Goal: Find specific page/section: Find specific page/section

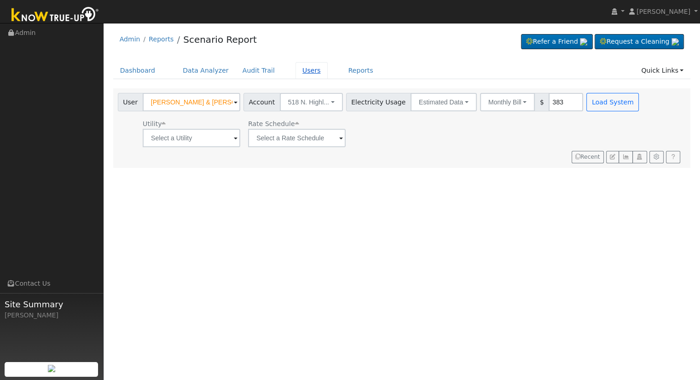
click at [301, 70] on link "Users" at bounding box center [311, 70] width 32 height 17
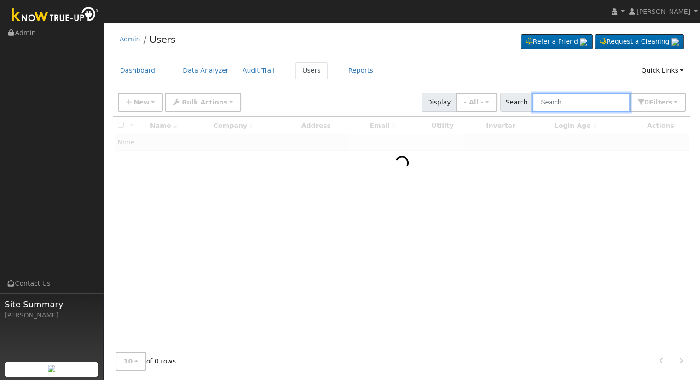
click at [558, 107] on input "text" at bounding box center [581, 102] width 98 height 19
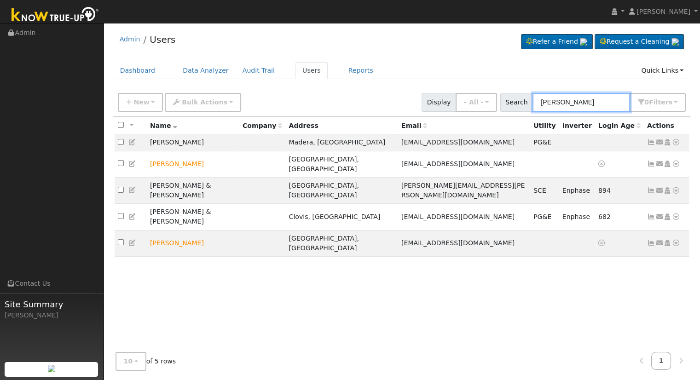
type input "jerome"
click at [676, 145] on icon at bounding box center [676, 142] width 8 height 6
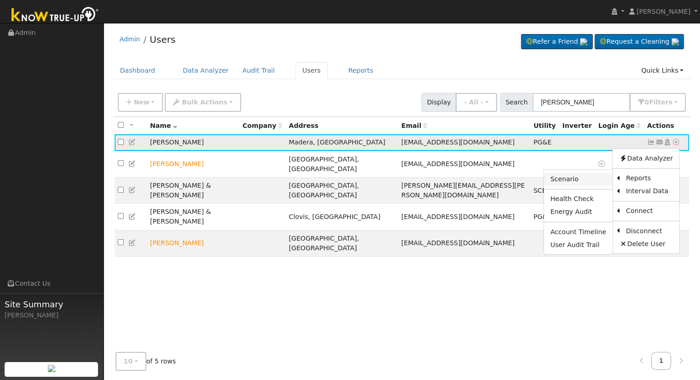
click at [590, 182] on link "Scenario" at bounding box center [578, 179] width 69 height 13
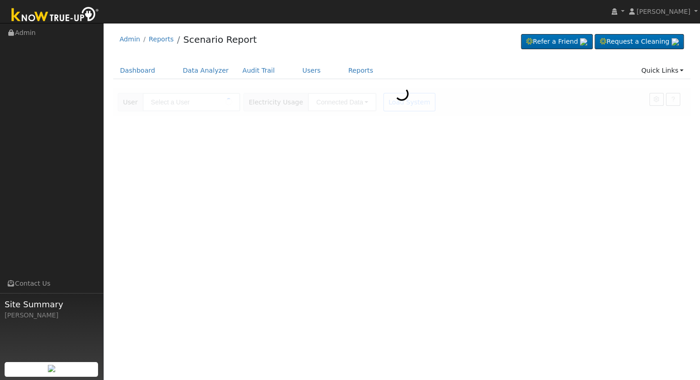
type input "[PERSON_NAME]"
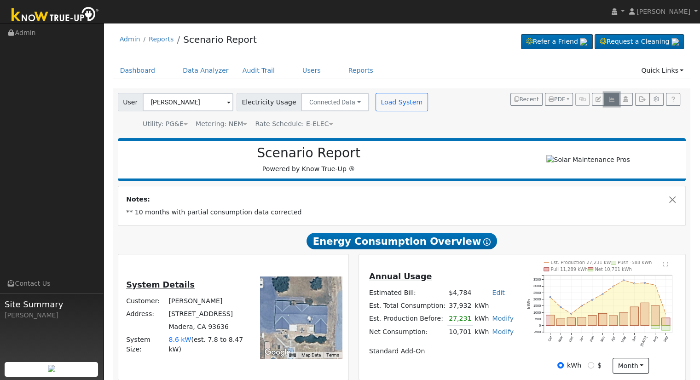
click at [611, 100] on icon "button" at bounding box center [611, 100] width 7 height 6
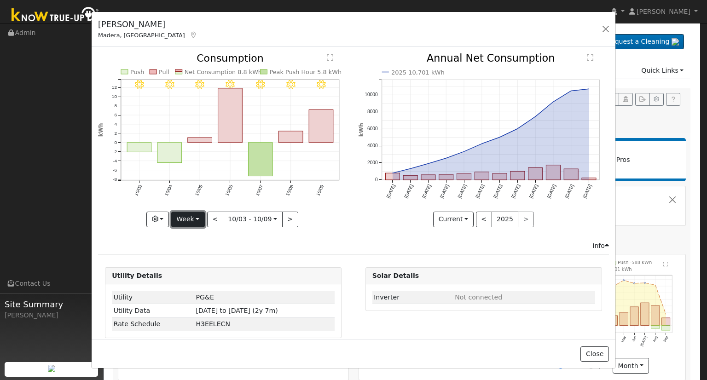
click at [187, 224] on button "Week" at bounding box center [188, 220] width 34 height 16
click at [196, 265] on link "Month" at bounding box center [204, 263] width 64 height 13
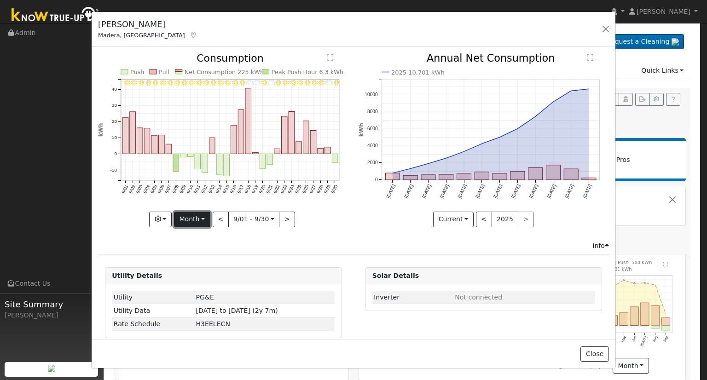
click at [202, 219] on button "Month" at bounding box center [192, 220] width 36 height 16
click at [320, 232] on div "9/30 - Clear 9/29 - MostlyCloudy 9/28 - Clear 9/27 - Clear 9/26 - Clear 9/25 - …" at bounding box center [223, 146] width 260 height 187
click at [219, 218] on button "<" at bounding box center [221, 220] width 16 height 16
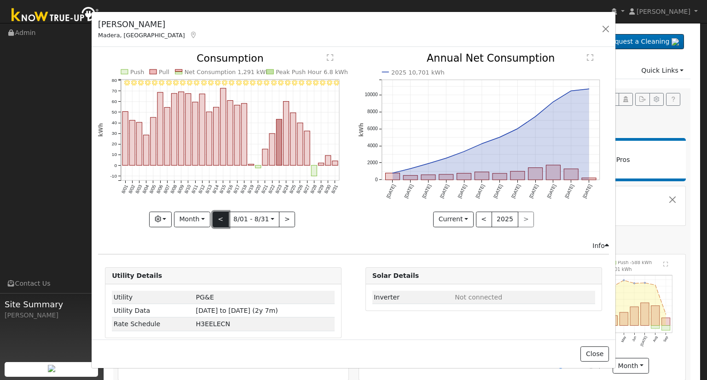
click at [219, 218] on button "<" at bounding box center [221, 220] width 16 height 16
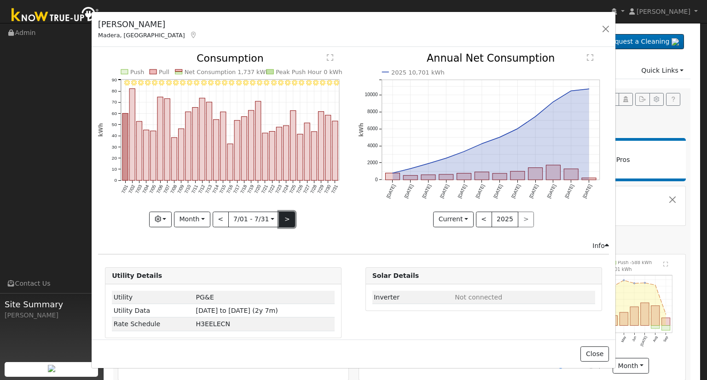
click at [285, 218] on button ">" at bounding box center [287, 220] width 16 height 16
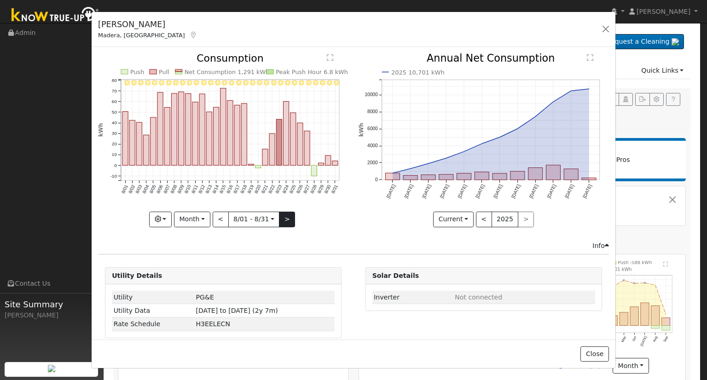
click at [285, 218] on div "8/31 - Clear 8/30 - Clear 8/29 - Clear 8/28 - Clear 8/27 - Clear 8/26 - Clear 8…" at bounding box center [223, 139] width 250 height 173
click at [285, 218] on button ">" at bounding box center [287, 220] width 16 height 16
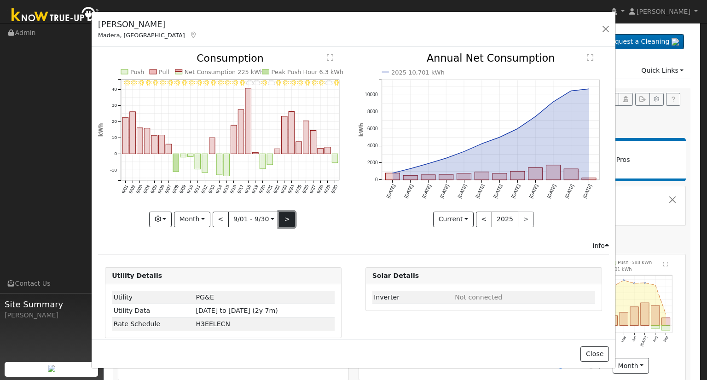
click at [285, 218] on button ">" at bounding box center [287, 220] width 16 height 16
type input "2025-10-01"
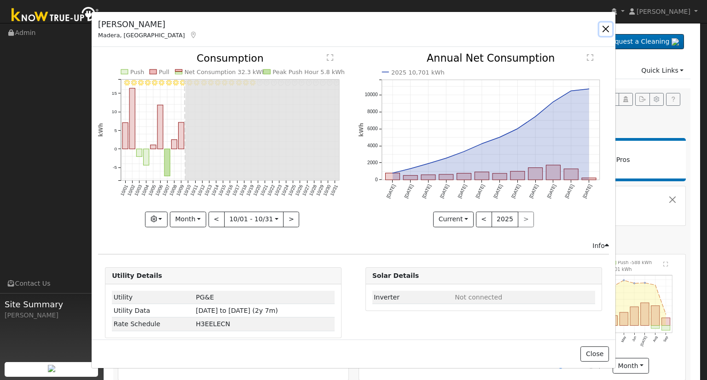
click at [604, 29] on button "button" at bounding box center [605, 29] width 13 height 13
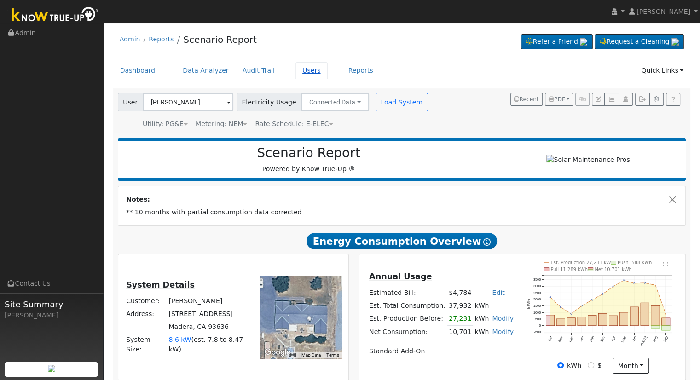
click at [302, 71] on link "Users" at bounding box center [311, 70] width 32 height 17
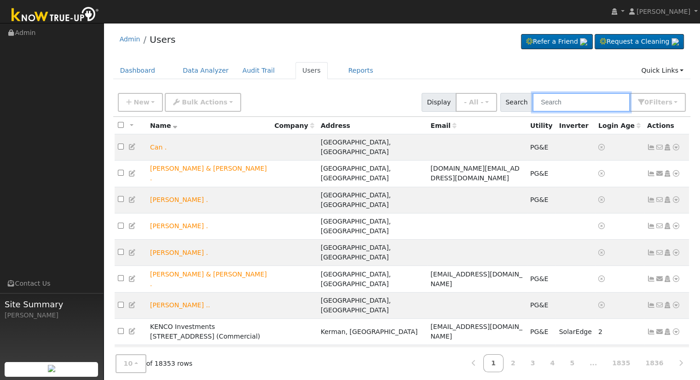
click at [582, 98] on input "text" at bounding box center [581, 102] width 98 height 19
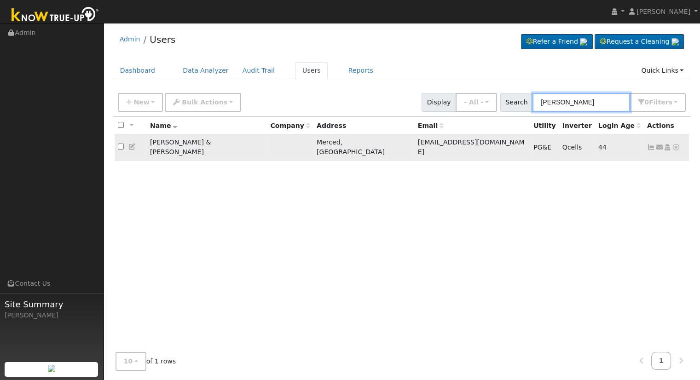
type input "[PERSON_NAME]"
click at [676, 144] on icon at bounding box center [676, 147] width 8 height 6
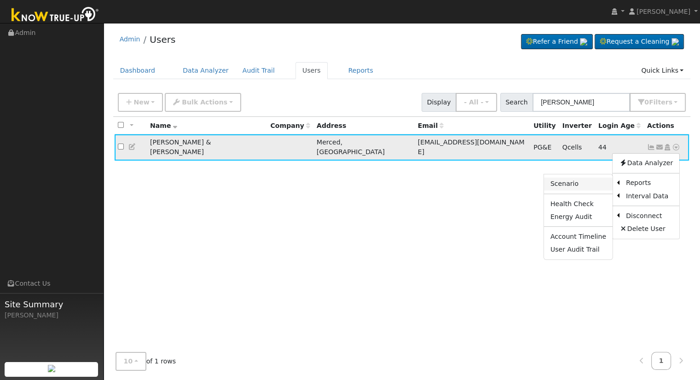
click at [591, 183] on link "Scenario" at bounding box center [578, 184] width 69 height 13
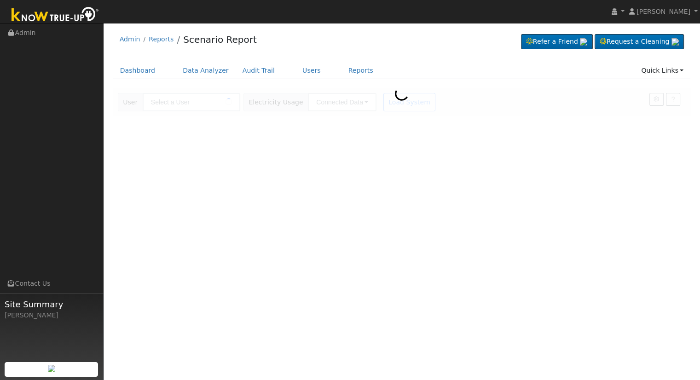
type input "Marcus & Raul Becerra"
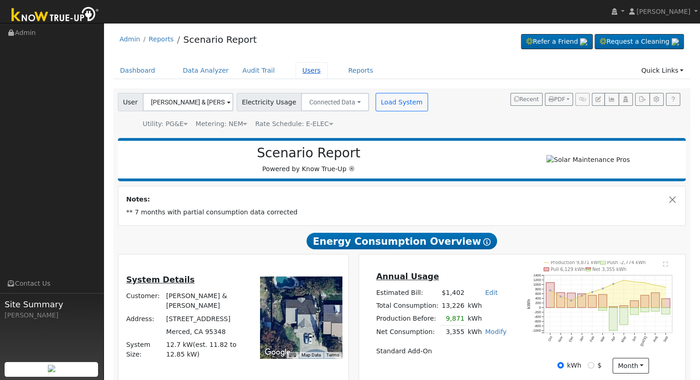
click at [295, 70] on link "Users" at bounding box center [311, 70] width 32 height 17
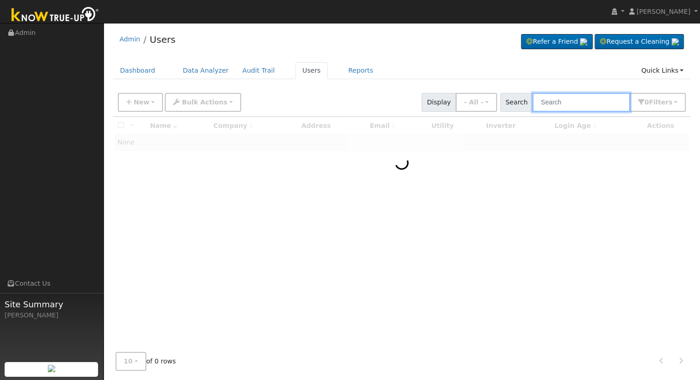
click at [586, 103] on input "text" at bounding box center [581, 102] width 98 height 19
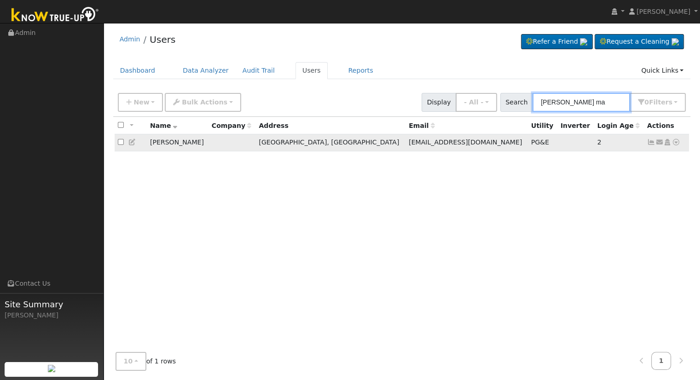
type input "[PERSON_NAME] ma"
click at [673, 142] on icon at bounding box center [676, 142] width 8 height 6
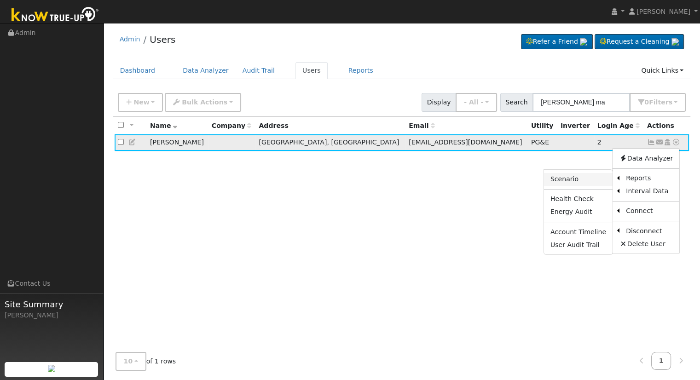
click at [585, 181] on link "Scenario" at bounding box center [578, 179] width 69 height 13
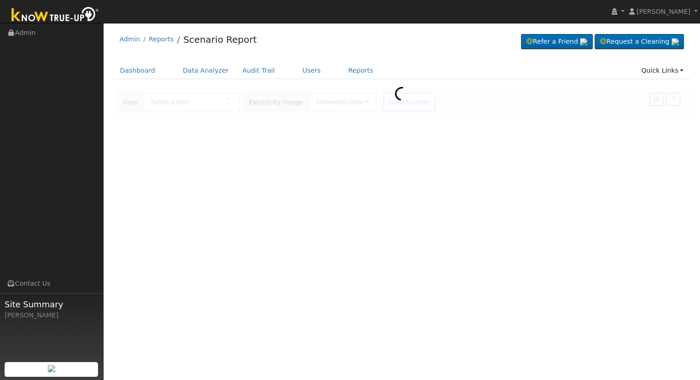
type input "[PERSON_NAME]"
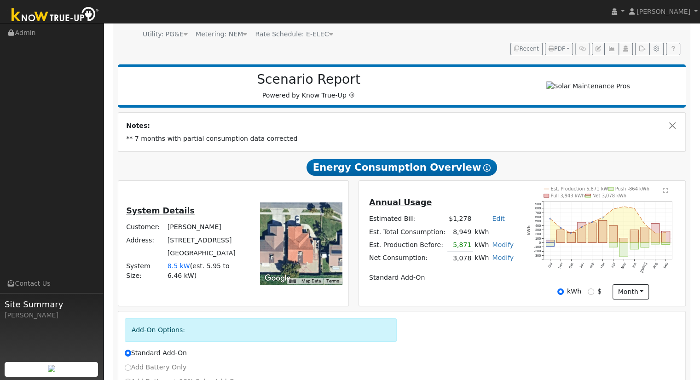
scroll to position [92, 0]
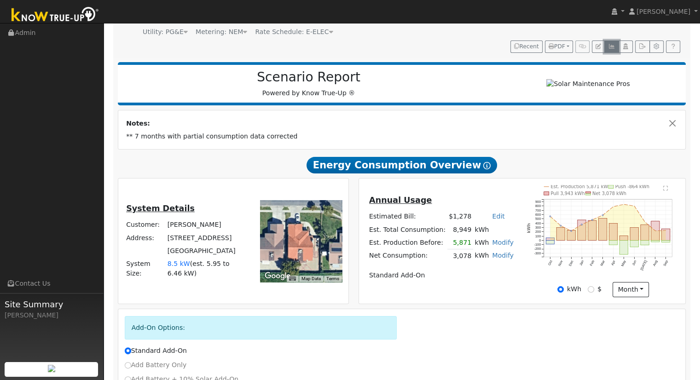
click at [612, 44] on icon "button" at bounding box center [611, 47] width 7 height 6
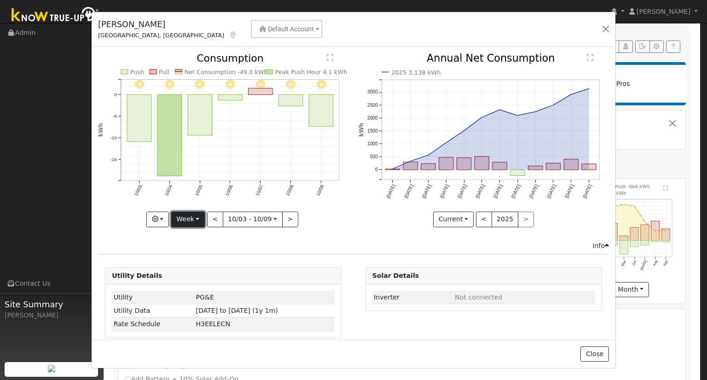
click at [196, 214] on button "Week" at bounding box center [188, 220] width 34 height 16
click at [204, 266] on link "Month" at bounding box center [204, 263] width 64 height 13
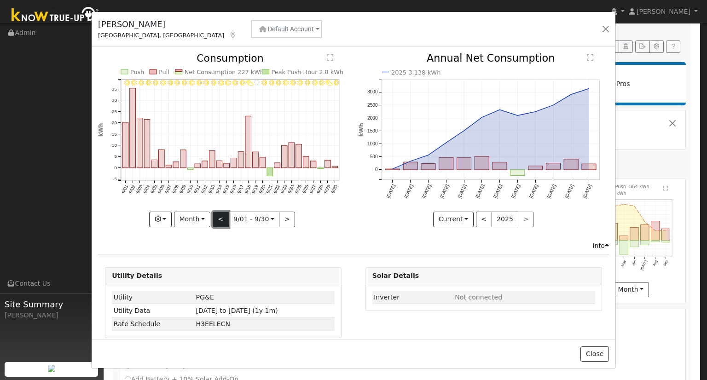
click at [223, 214] on button "<" at bounding box center [221, 220] width 16 height 16
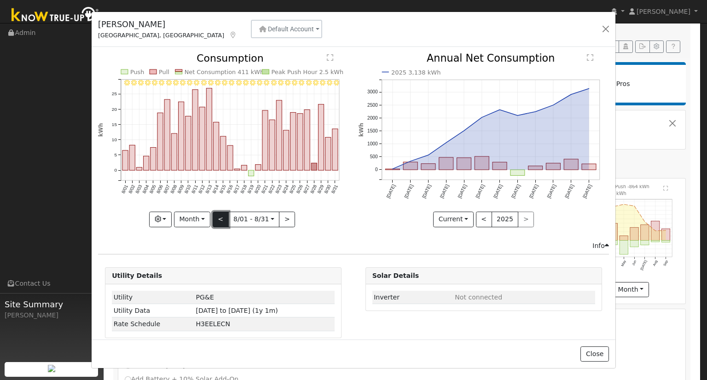
click at [223, 214] on button "<" at bounding box center [221, 220] width 16 height 16
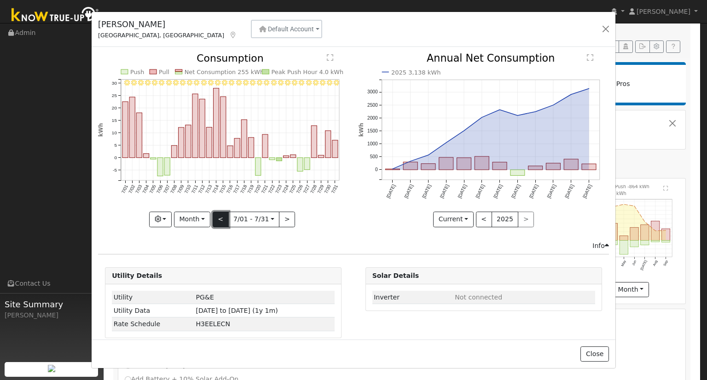
click at [223, 214] on button "<" at bounding box center [221, 220] width 16 height 16
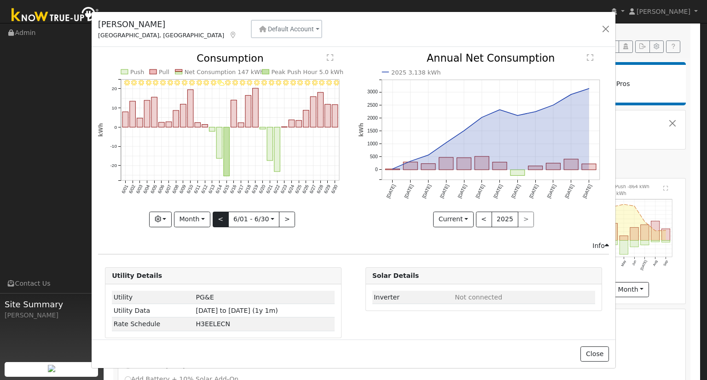
click at [223, 214] on div "6/30 - Clear 6/29 - Clear 6/28 - Clear 6/27 - Clear 6/26 - Clear 6/25 - Clear 6…" at bounding box center [223, 139] width 250 height 173
click at [279, 216] on button ">" at bounding box center [287, 220] width 16 height 16
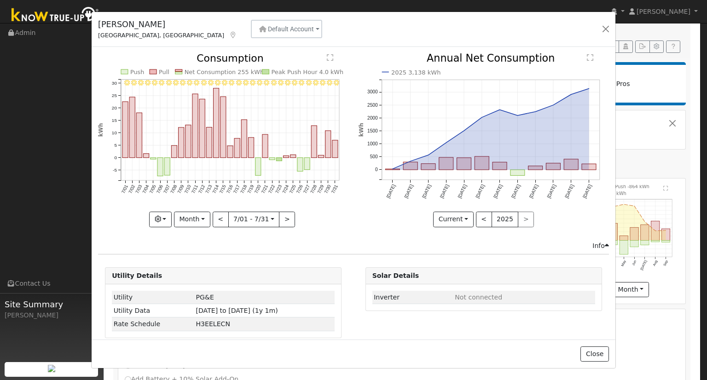
click at [279, 216] on div at bounding box center [223, 139] width 250 height 173
click at [279, 216] on button ">" at bounding box center [287, 220] width 16 height 16
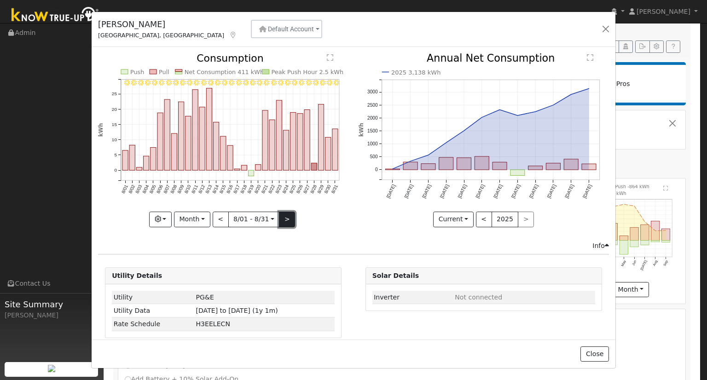
click at [284, 215] on button ">" at bounding box center [287, 220] width 16 height 16
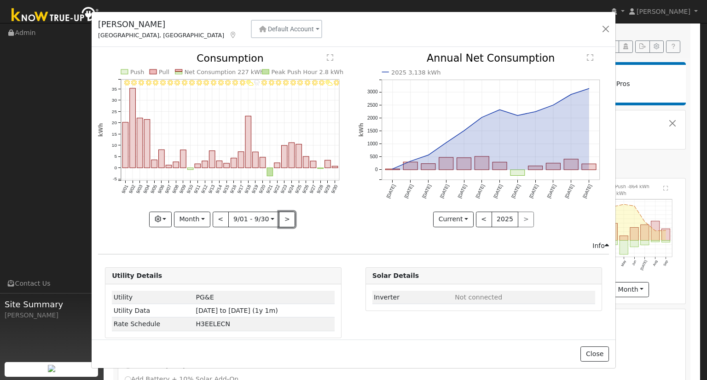
click at [282, 214] on button ">" at bounding box center [287, 220] width 16 height 16
type input "2025-10-01"
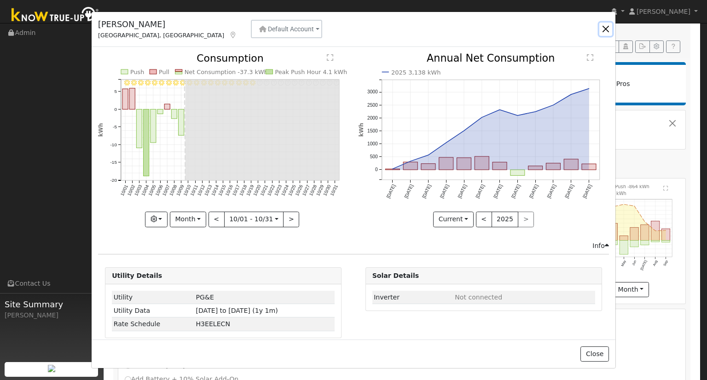
click at [608, 29] on button "button" at bounding box center [605, 29] width 13 height 13
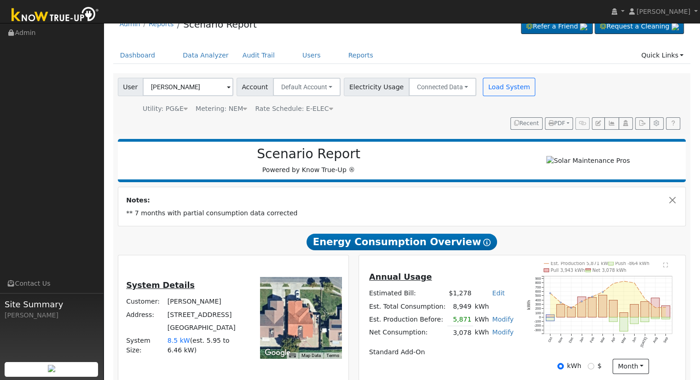
scroll to position [0, 0]
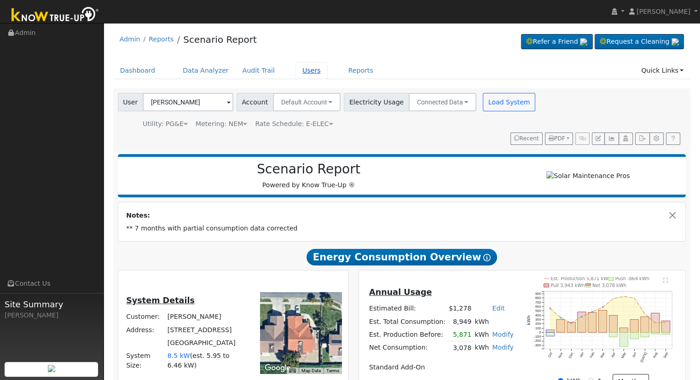
click at [298, 68] on link "Users" at bounding box center [311, 70] width 32 height 17
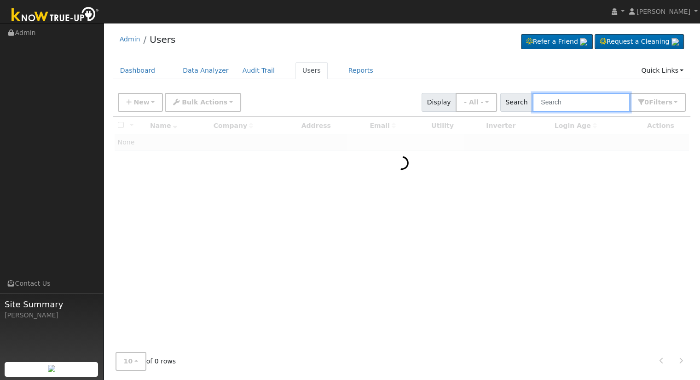
click at [572, 105] on input "text" at bounding box center [581, 102] width 98 height 19
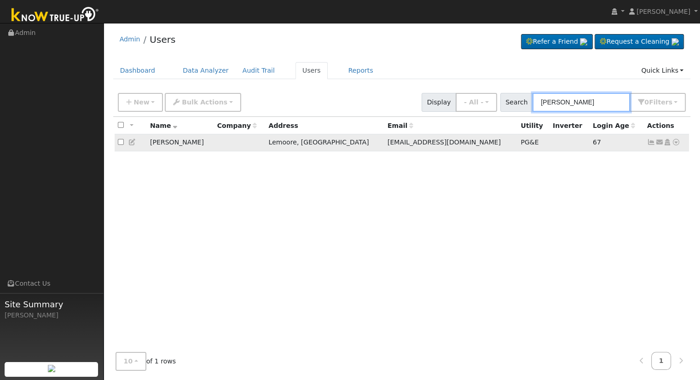
type input "christopher mor"
click at [674, 142] on icon at bounding box center [676, 142] width 8 height 6
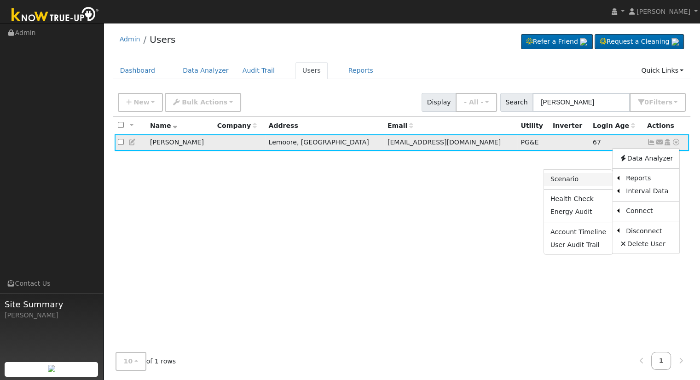
click at [560, 179] on link "Scenario" at bounding box center [578, 179] width 69 height 13
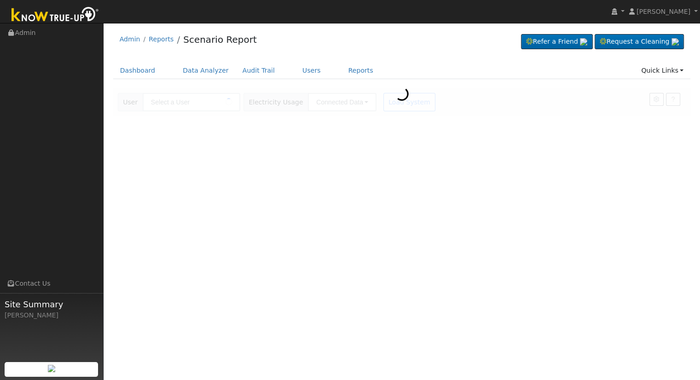
type input "[PERSON_NAME]"
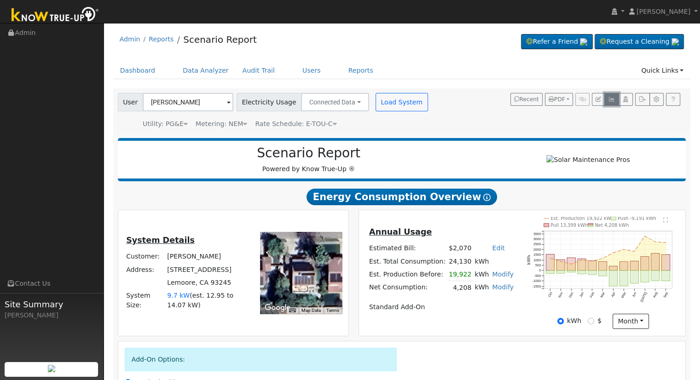
click at [612, 99] on icon "button" at bounding box center [611, 100] width 7 height 6
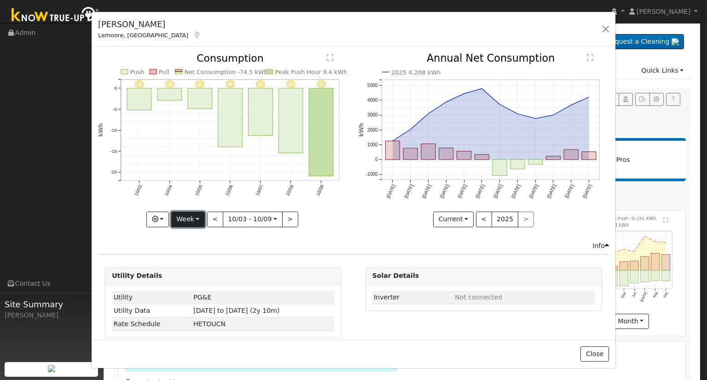
click at [191, 216] on button "Week" at bounding box center [188, 220] width 34 height 16
click at [197, 266] on link "Month" at bounding box center [204, 263] width 64 height 13
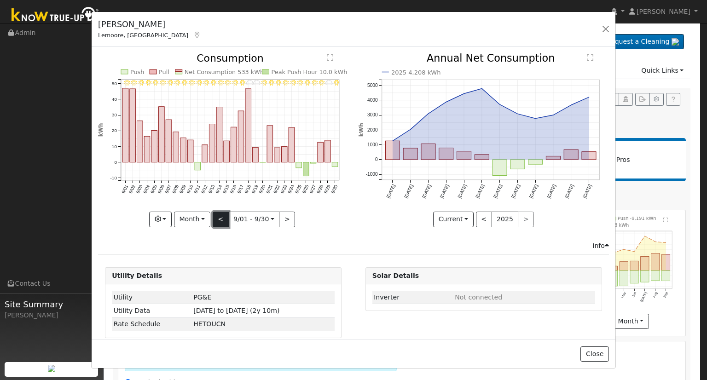
click at [219, 215] on button "<" at bounding box center [221, 220] width 16 height 16
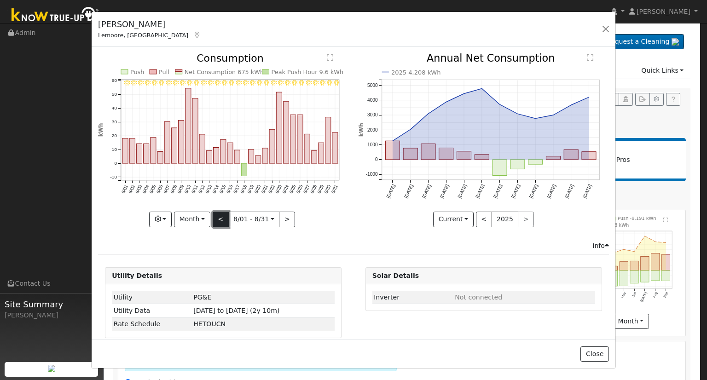
click at [219, 215] on button "<" at bounding box center [221, 220] width 16 height 16
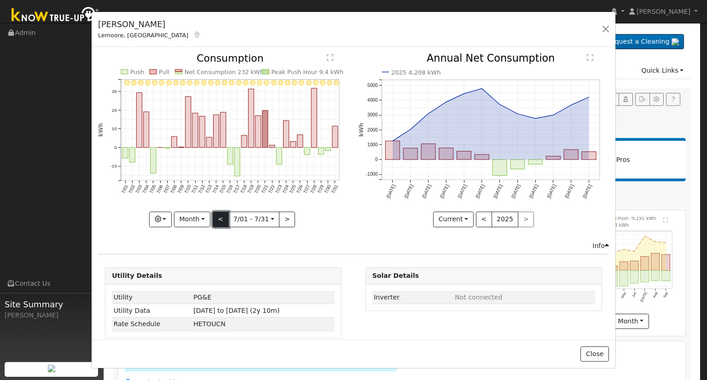
click at [219, 215] on button "<" at bounding box center [221, 220] width 16 height 16
type input "2025-06-01"
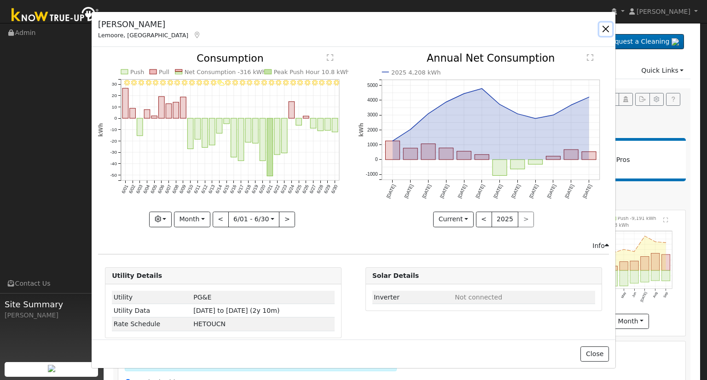
click at [609, 26] on button "button" at bounding box center [605, 29] width 13 height 13
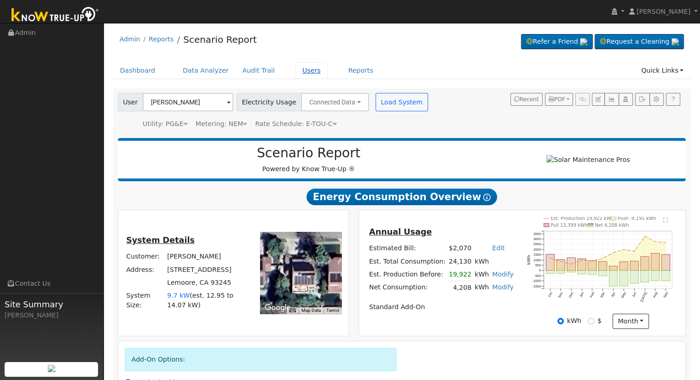
click at [295, 70] on link "Users" at bounding box center [311, 70] width 32 height 17
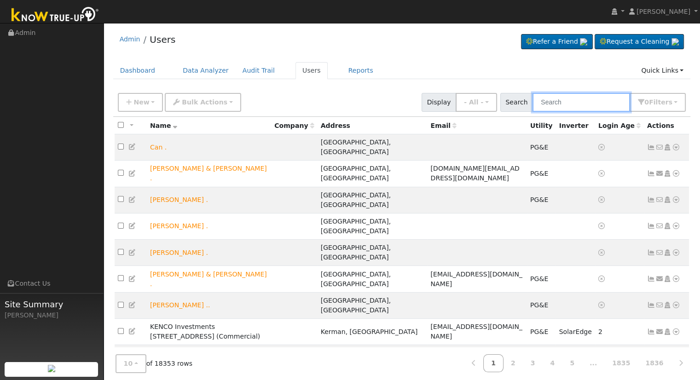
click at [589, 96] on input "text" at bounding box center [581, 102] width 98 height 19
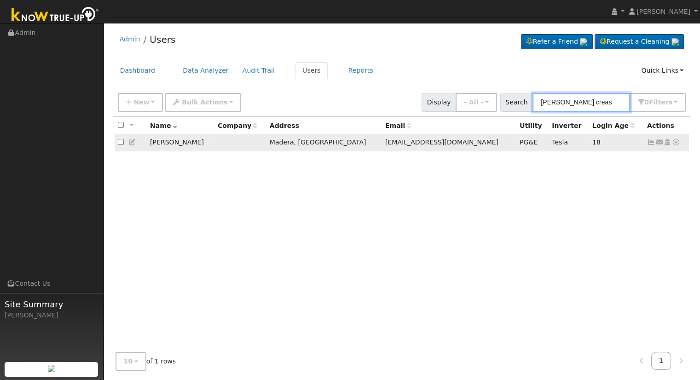
type input "[PERSON_NAME] creas"
click at [677, 145] on icon at bounding box center [676, 142] width 8 height 6
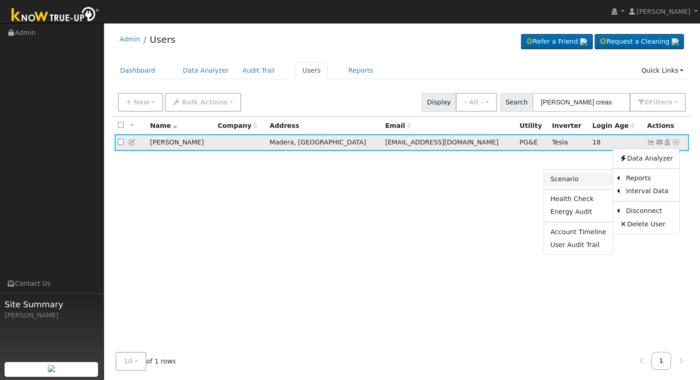
click at [576, 183] on link "Scenario" at bounding box center [578, 179] width 69 height 13
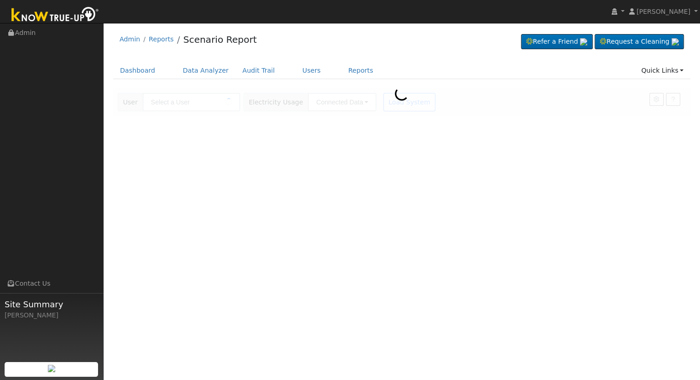
type input "[PERSON_NAME]"
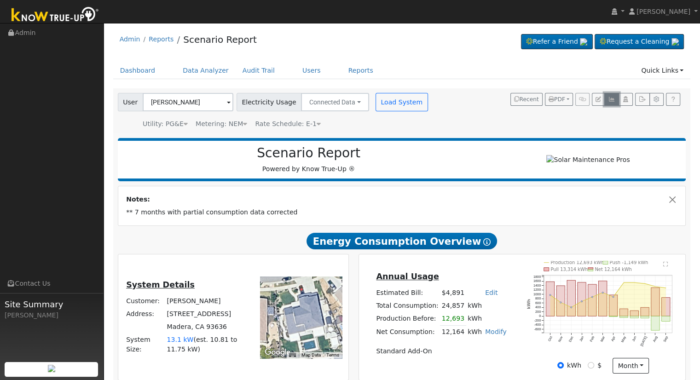
click at [610, 104] on button "button" at bounding box center [611, 99] width 14 height 13
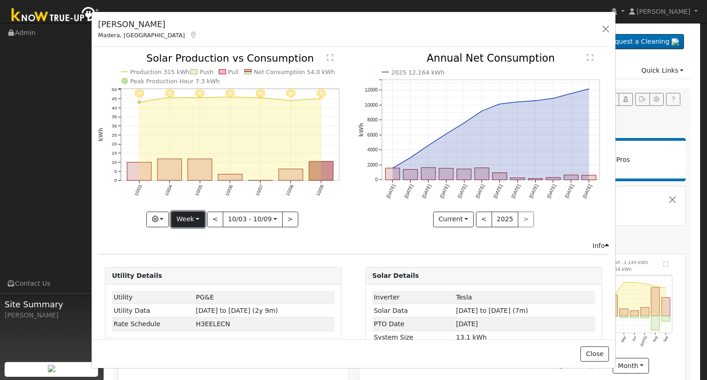
click at [197, 216] on button "Week" at bounding box center [188, 220] width 34 height 16
click at [201, 260] on link "Month" at bounding box center [204, 263] width 64 height 13
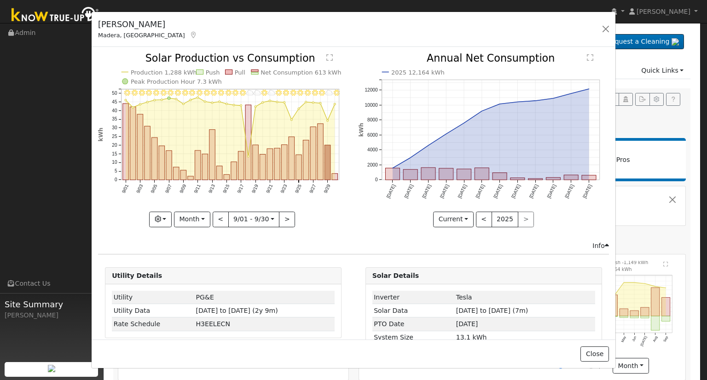
click at [662, 247] on div "Stacy Creasy Madera, CA Default Account Default Account 562 Groveland Avenue We…" at bounding box center [353, 190] width 707 height 380
click at [282, 216] on button ">" at bounding box center [287, 220] width 16 height 16
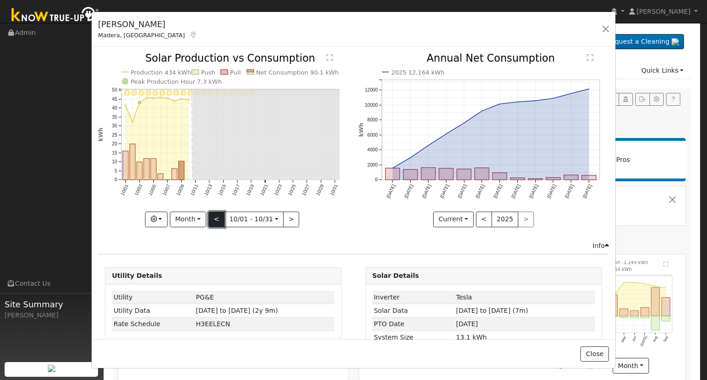
click at [218, 217] on button "<" at bounding box center [216, 220] width 16 height 16
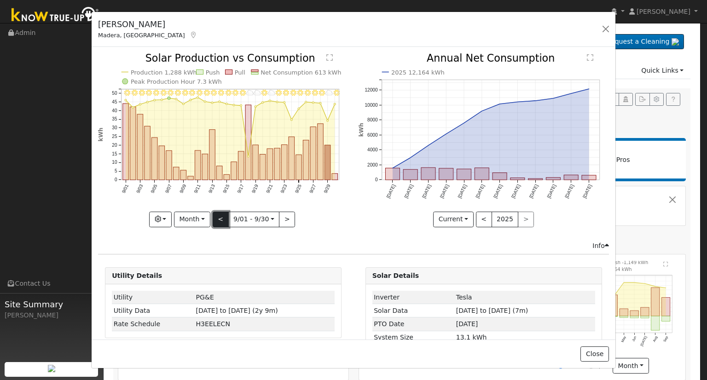
click at [218, 217] on button "<" at bounding box center [221, 220] width 16 height 16
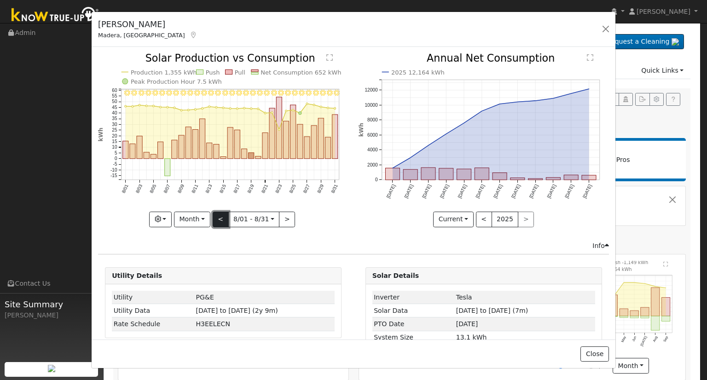
click at [218, 217] on button "<" at bounding box center [221, 220] width 16 height 16
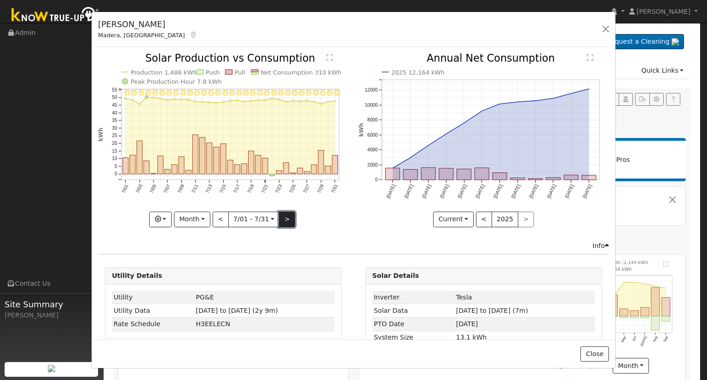
click at [283, 215] on button ">" at bounding box center [287, 220] width 16 height 16
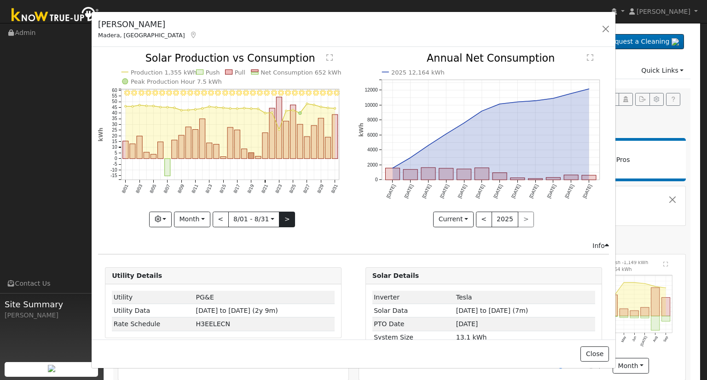
click at [283, 215] on div at bounding box center [223, 139] width 250 height 173
click at [282, 214] on button ">" at bounding box center [287, 220] width 16 height 16
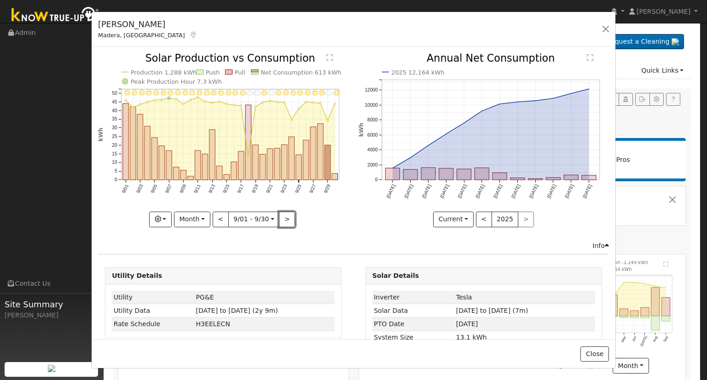
click at [282, 214] on button ">" at bounding box center [287, 220] width 16 height 16
type input "2025-10-01"
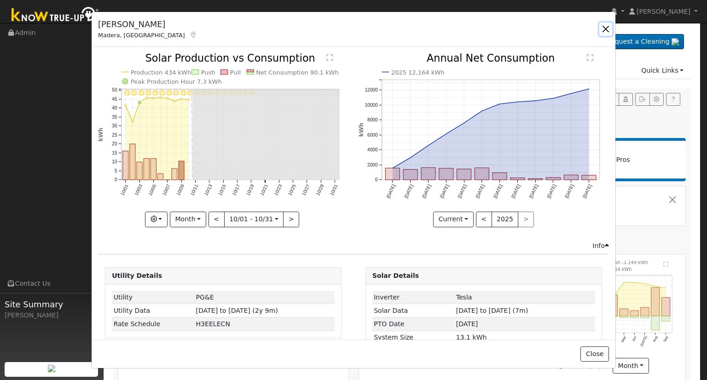
click at [605, 27] on button "button" at bounding box center [605, 29] width 13 height 13
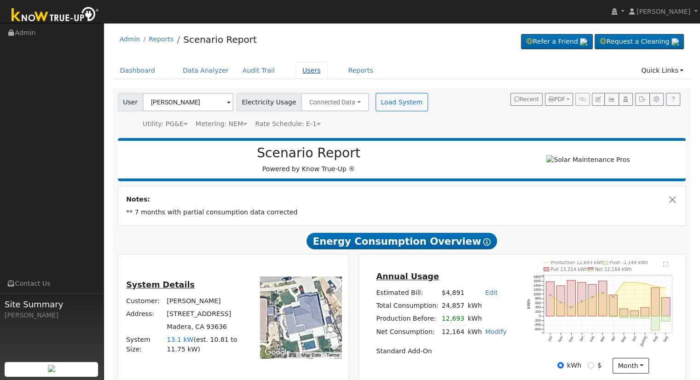
click at [295, 70] on link "Users" at bounding box center [311, 70] width 32 height 17
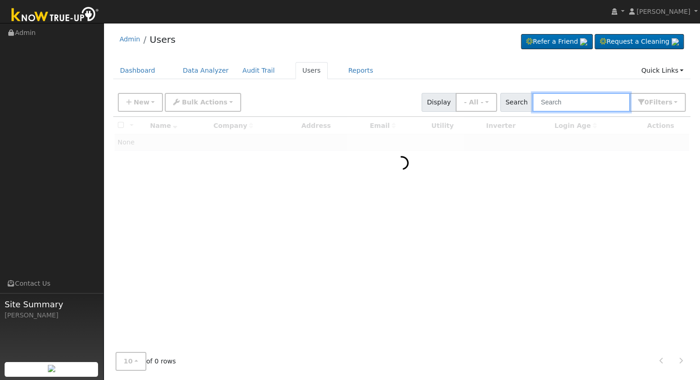
click at [560, 105] on input "text" at bounding box center [581, 102] width 98 height 19
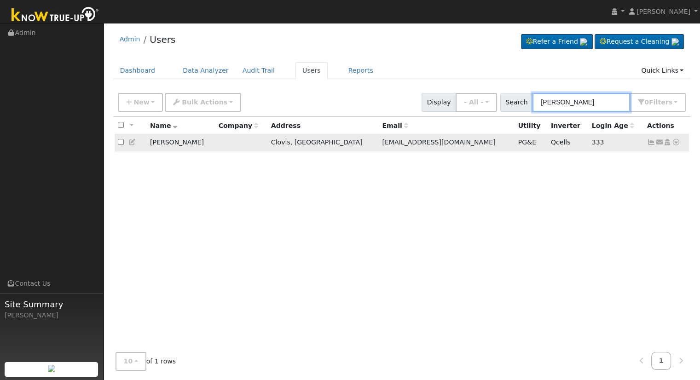
type input "[PERSON_NAME]"
click at [679, 142] on icon at bounding box center [676, 142] width 8 height 6
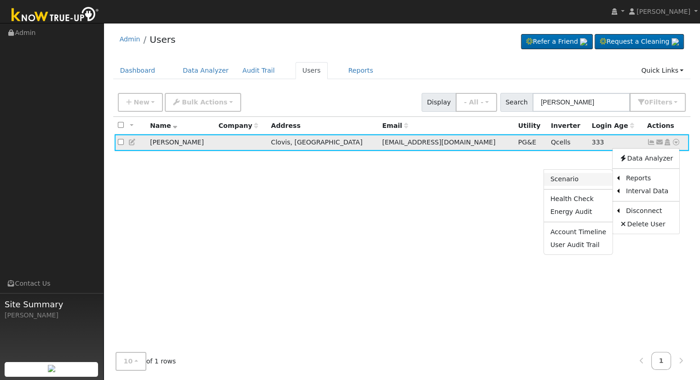
click at [601, 180] on link "Scenario" at bounding box center [578, 179] width 69 height 13
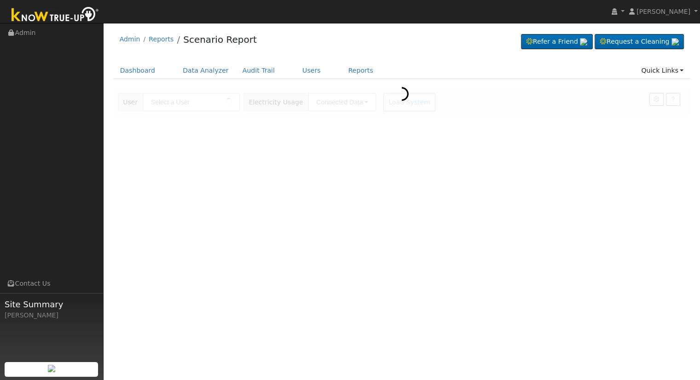
type input "[PERSON_NAME]"
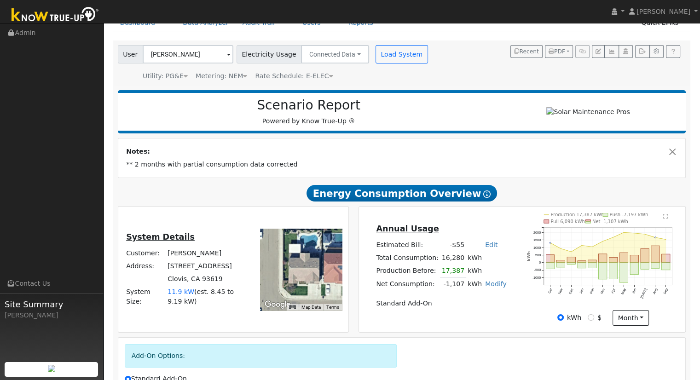
scroll to position [46, 0]
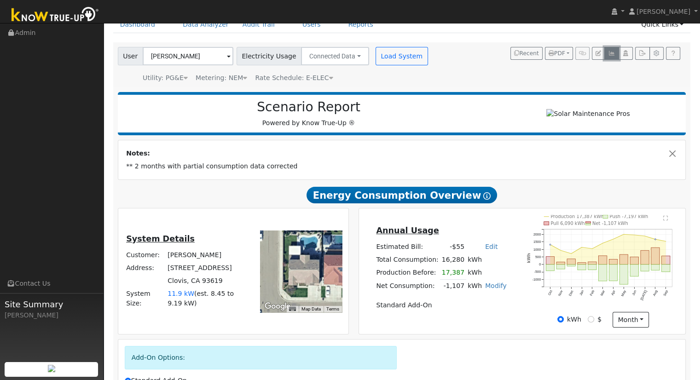
click at [613, 55] on icon "button" at bounding box center [611, 54] width 7 height 6
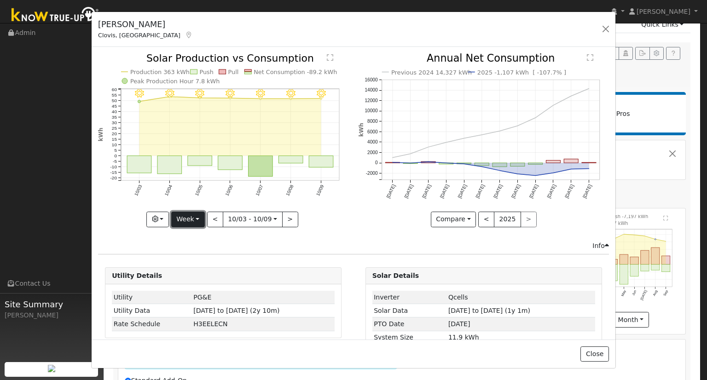
click at [191, 215] on button "Week" at bounding box center [188, 220] width 34 height 16
click at [205, 259] on link "Month" at bounding box center [204, 263] width 64 height 13
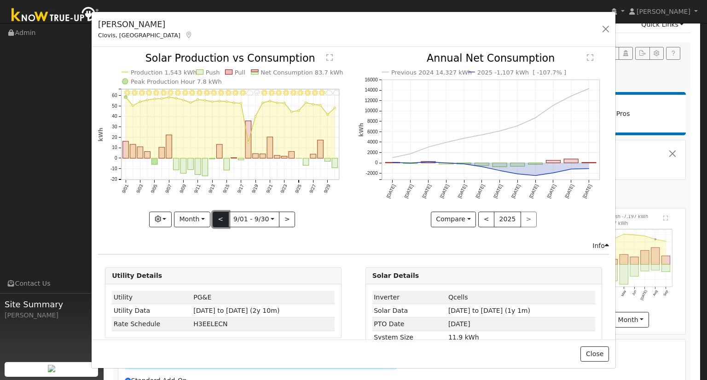
click at [220, 216] on button "<" at bounding box center [221, 220] width 16 height 16
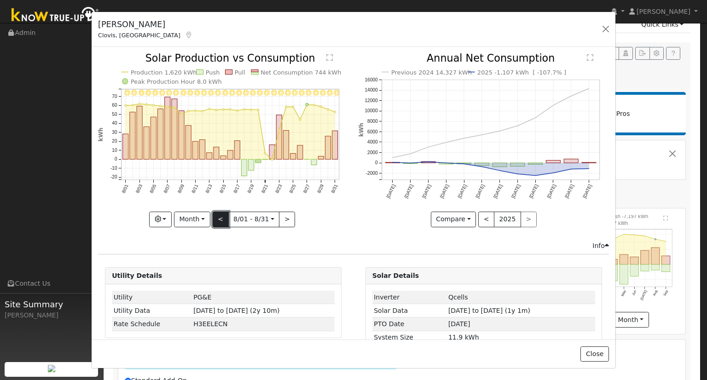
click at [220, 216] on button "<" at bounding box center [221, 220] width 16 height 16
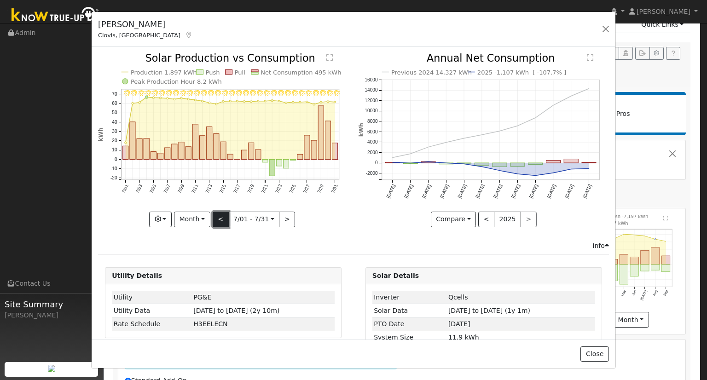
click at [220, 216] on button "<" at bounding box center [221, 220] width 16 height 16
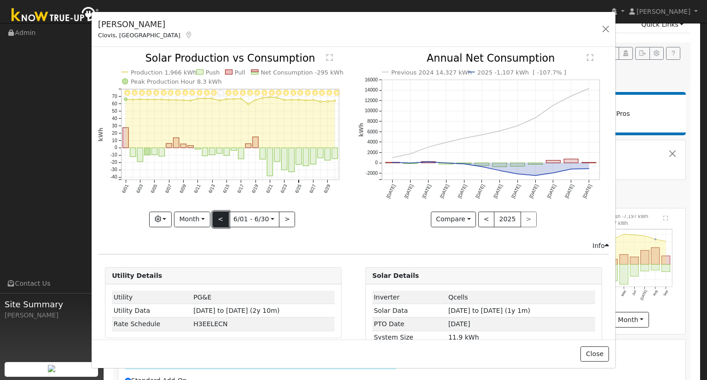
click at [220, 216] on button "<" at bounding box center [221, 220] width 16 height 16
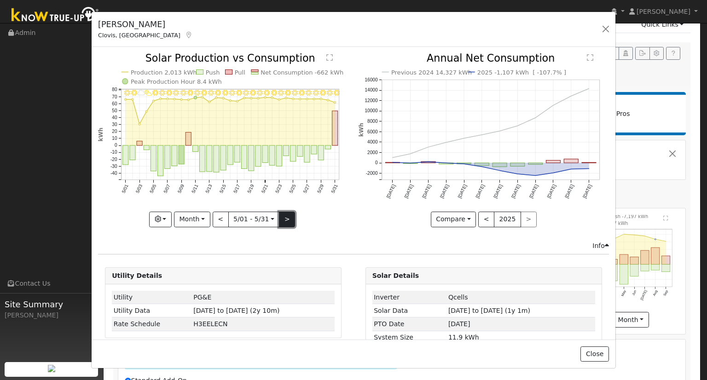
click at [284, 219] on button ">" at bounding box center [287, 220] width 16 height 16
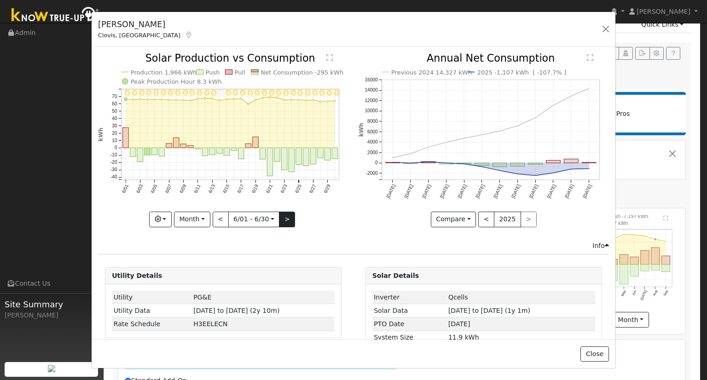
click at [284, 219] on div at bounding box center [223, 139] width 250 height 173
click at [284, 219] on button ">" at bounding box center [287, 220] width 16 height 16
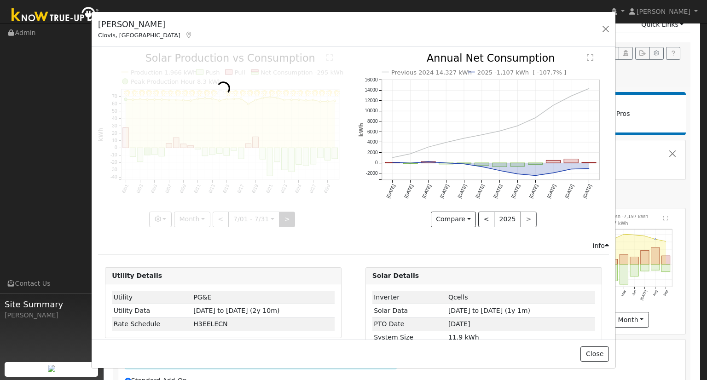
click at [284, 219] on div at bounding box center [223, 139] width 250 height 173
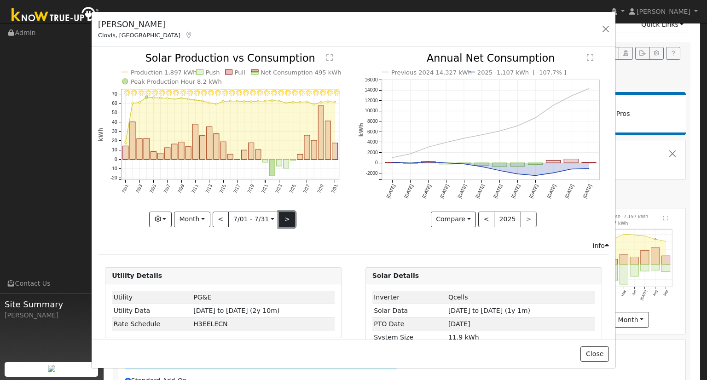
click at [284, 219] on button ">" at bounding box center [287, 220] width 16 height 16
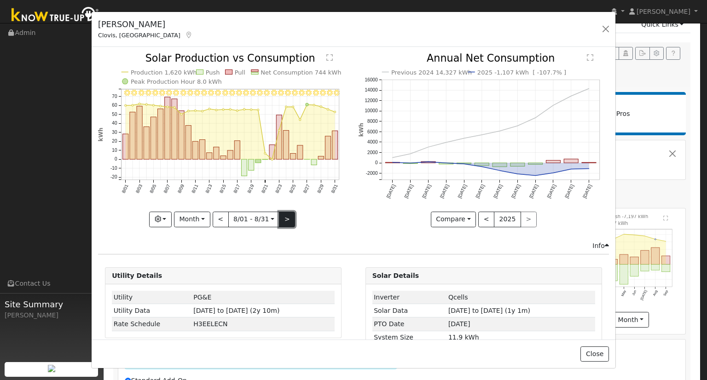
click at [284, 219] on button ">" at bounding box center [287, 220] width 16 height 16
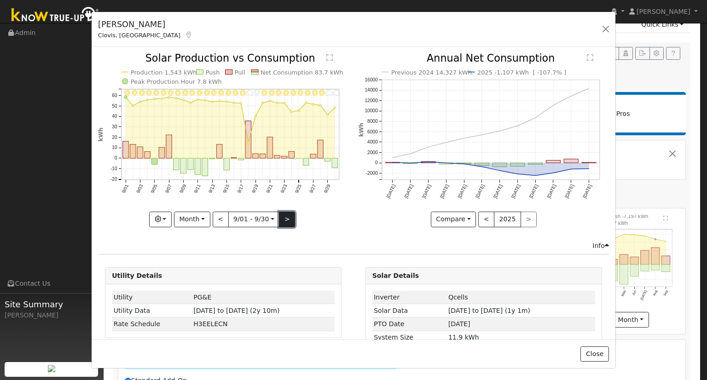
click at [284, 219] on button ">" at bounding box center [287, 220] width 16 height 16
type input "2025-10-01"
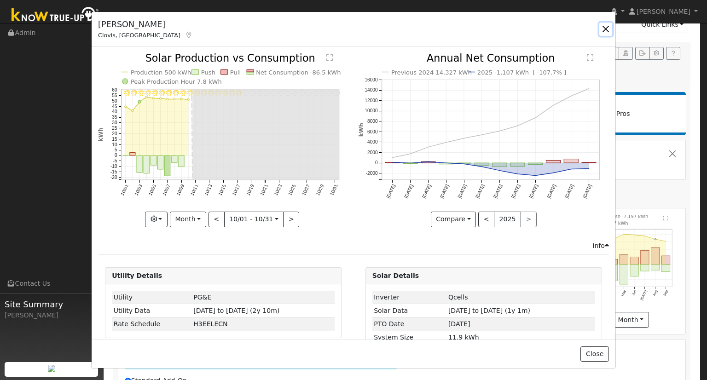
click at [602, 28] on button "button" at bounding box center [605, 29] width 13 height 13
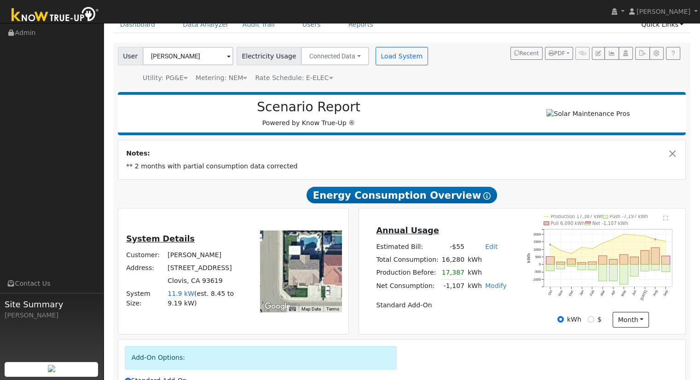
scroll to position [0, 0]
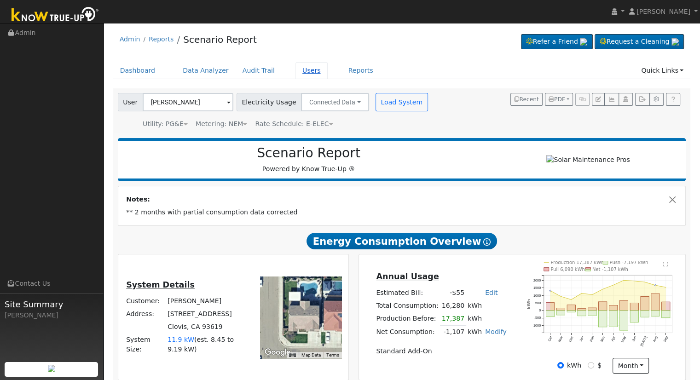
click at [297, 70] on link "Users" at bounding box center [311, 70] width 32 height 17
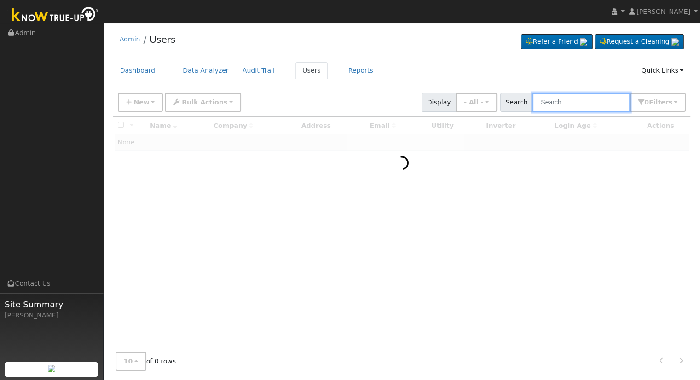
click at [589, 103] on input "text" at bounding box center [581, 102] width 98 height 19
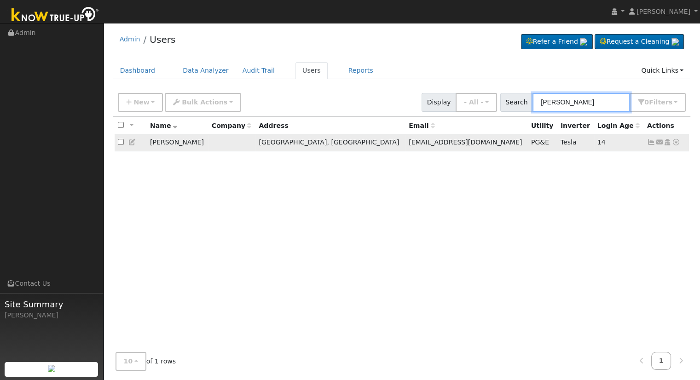
type input "[PERSON_NAME]"
click at [676, 144] on icon at bounding box center [676, 142] width 8 height 6
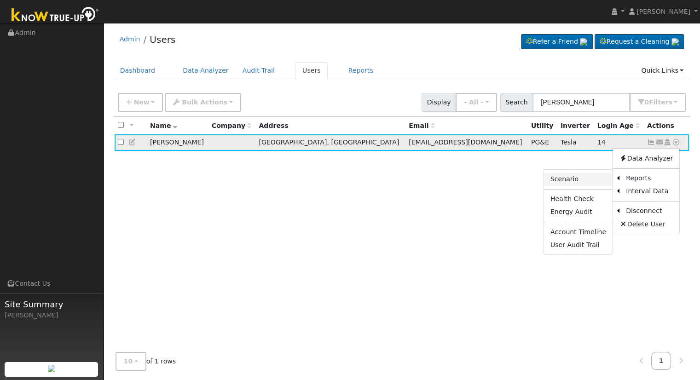
click at [586, 179] on link "Scenario" at bounding box center [578, 179] width 69 height 13
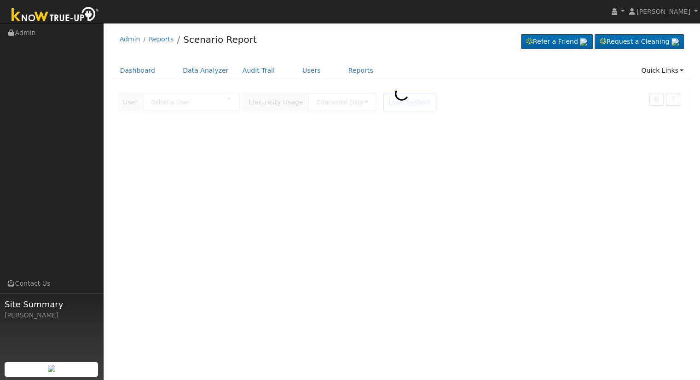
type input "[PERSON_NAME]"
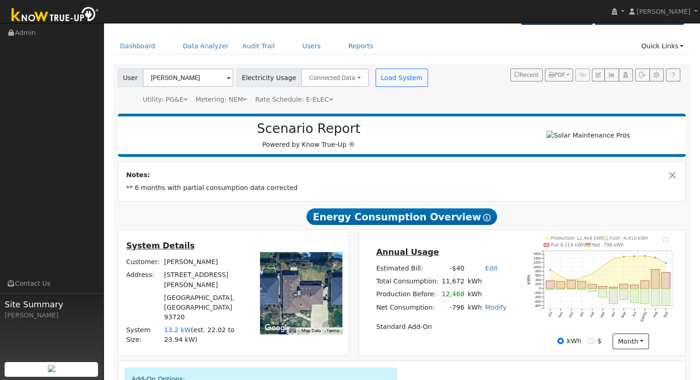
scroll to position [46, 0]
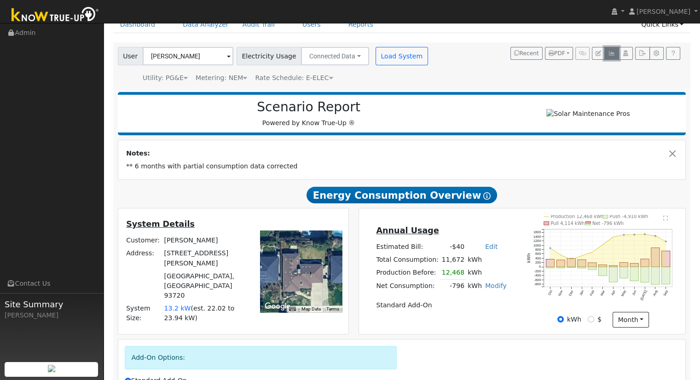
click at [609, 55] on icon "button" at bounding box center [611, 54] width 7 height 6
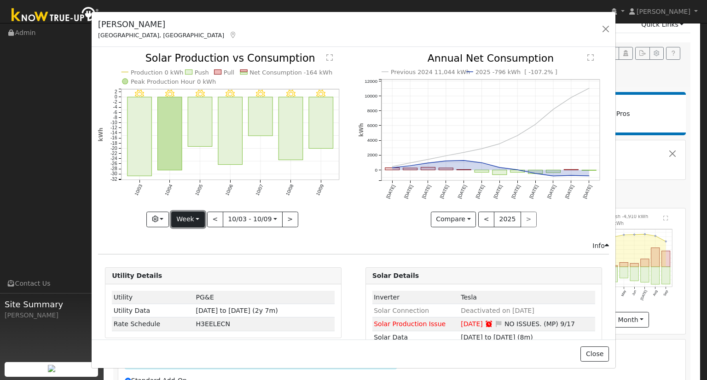
click at [190, 220] on button "Week" at bounding box center [188, 220] width 34 height 16
click at [197, 263] on link "Month" at bounding box center [204, 263] width 64 height 13
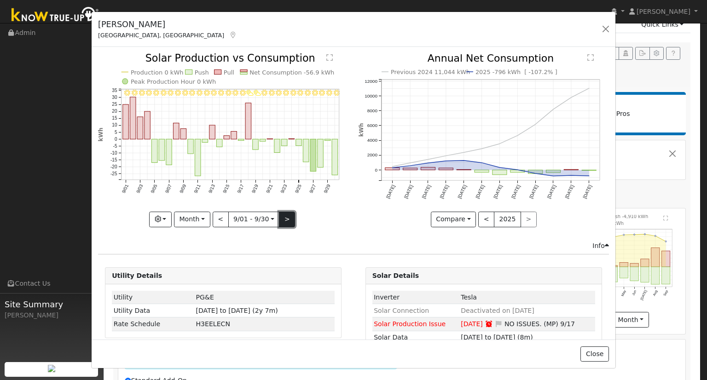
click at [285, 219] on button ">" at bounding box center [287, 220] width 16 height 16
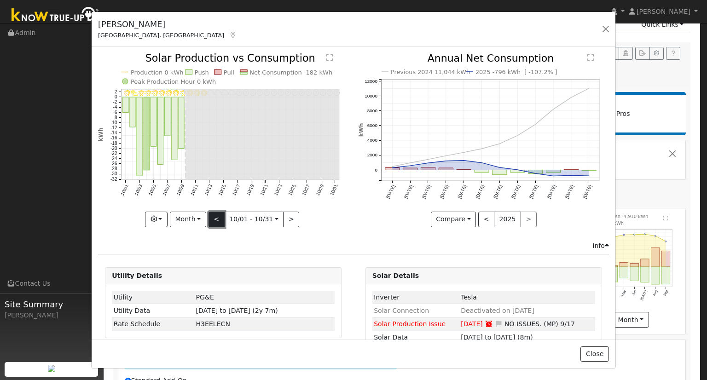
click at [219, 217] on button "<" at bounding box center [216, 220] width 16 height 16
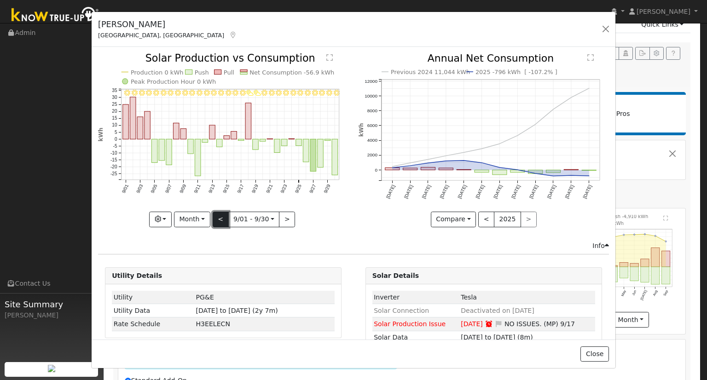
click at [219, 217] on button "<" at bounding box center [221, 220] width 16 height 16
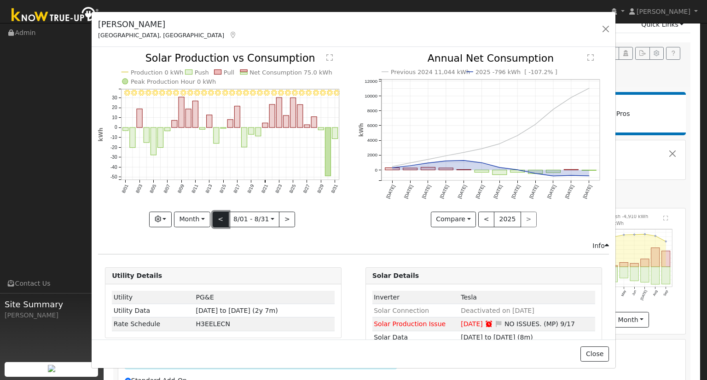
click at [219, 216] on button "<" at bounding box center [221, 220] width 16 height 16
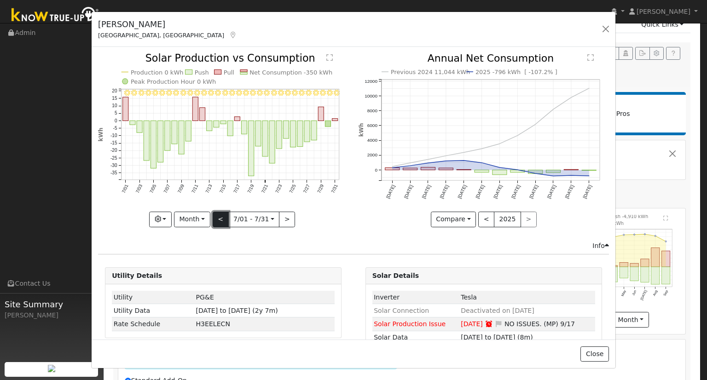
click at [219, 216] on button "<" at bounding box center [221, 220] width 16 height 16
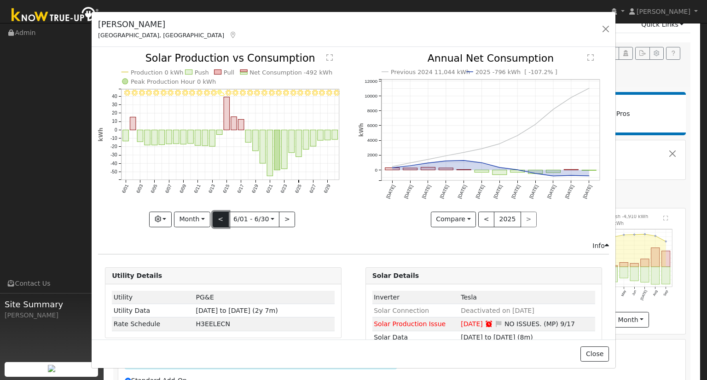
click at [219, 216] on button "<" at bounding box center [221, 220] width 16 height 16
type input "[DATE]"
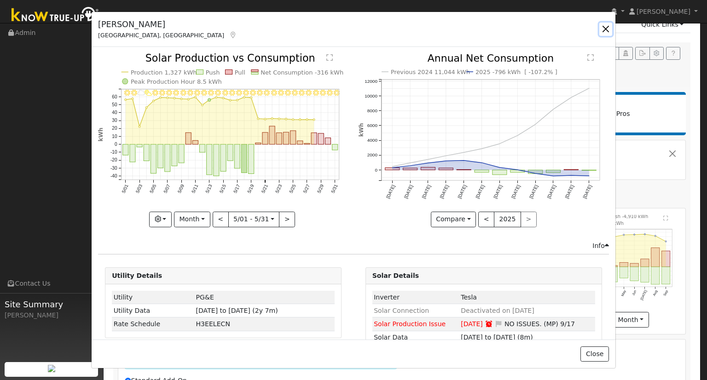
click at [605, 28] on button "button" at bounding box center [605, 29] width 13 height 13
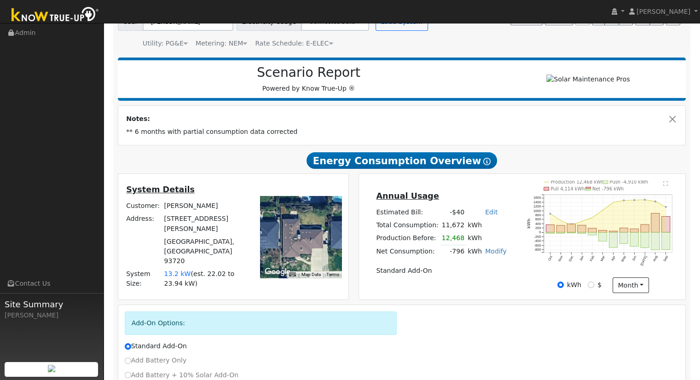
scroll to position [0, 0]
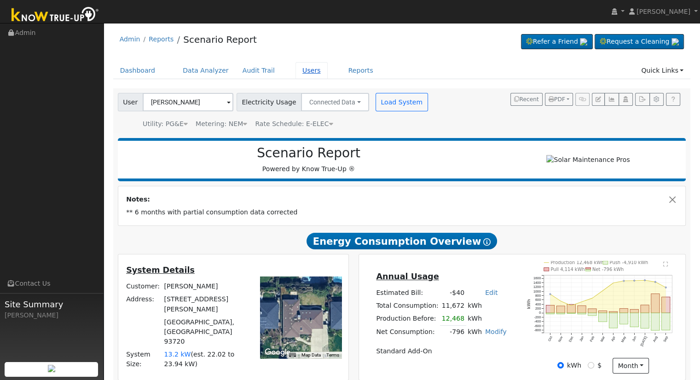
click at [295, 69] on link "Users" at bounding box center [311, 70] width 32 height 17
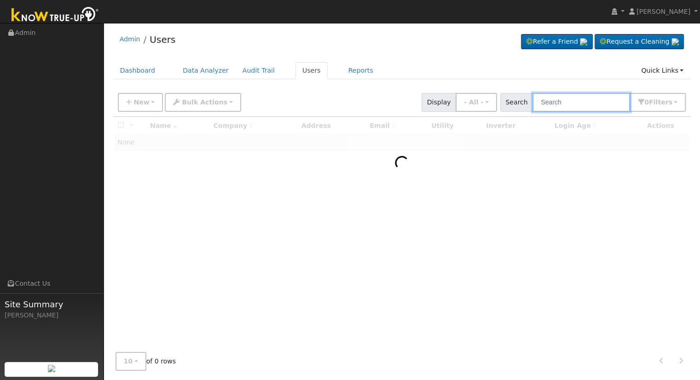
click at [554, 100] on input "text" at bounding box center [581, 102] width 98 height 19
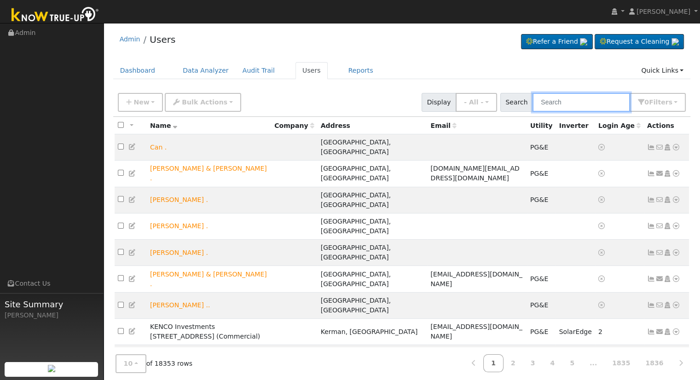
type input "e"
type input "pedro torres"
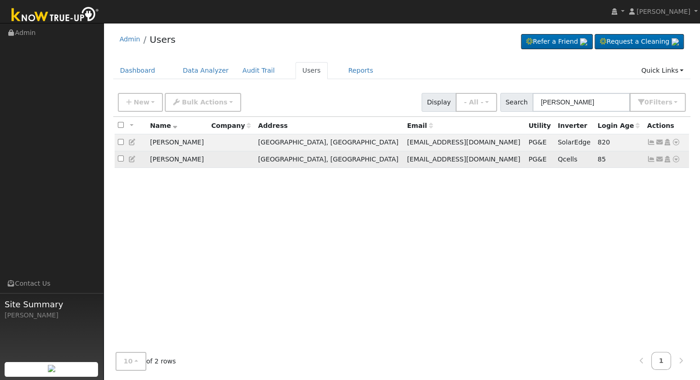
click at [677, 162] on icon at bounding box center [676, 159] width 8 height 6
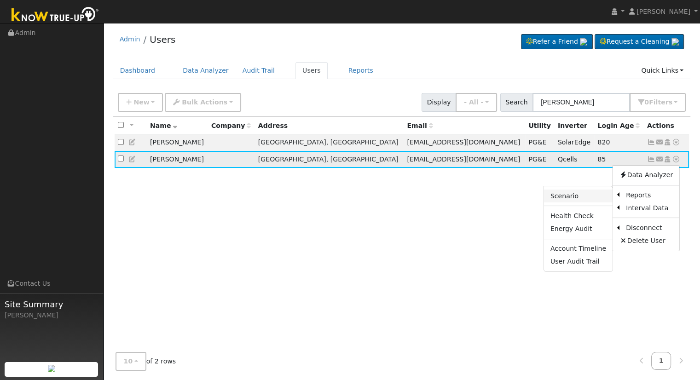
click at [601, 197] on link "Scenario" at bounding box center [578, 196] width 69 height 13
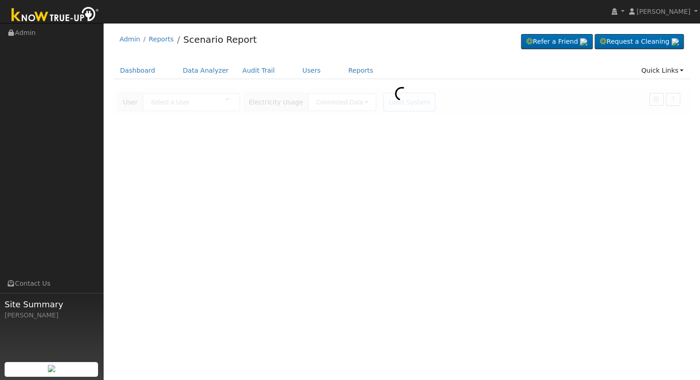
type input "[PERSON_NAME]"
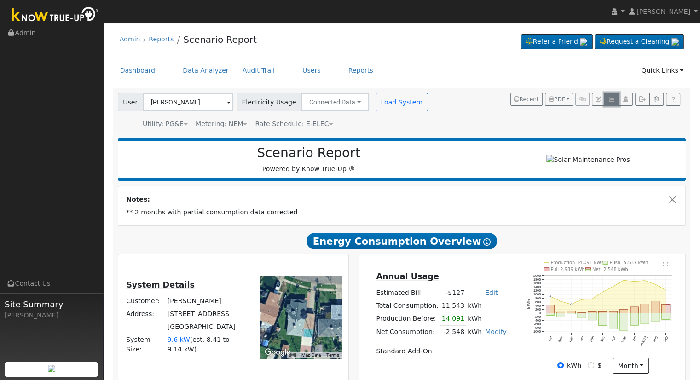
click at [614, 102] on icon "button" at bounding box center [611, 100] width 7 height 6
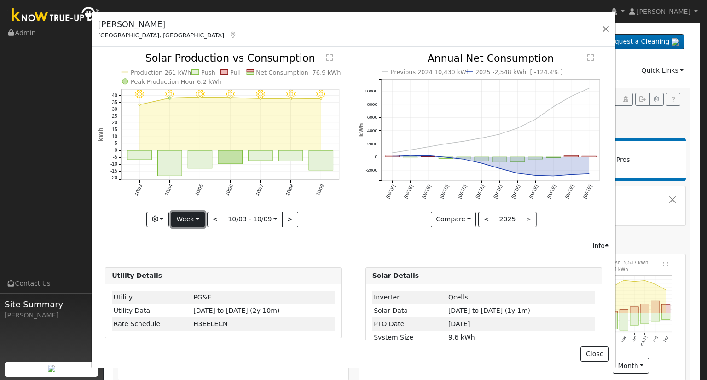
click at [178, 219] on button "Week" at bounding box center [188, 220] width 34 height 16
click at [202, 263] on link "Month" at bounding box center [204, 263] width 64 height 13
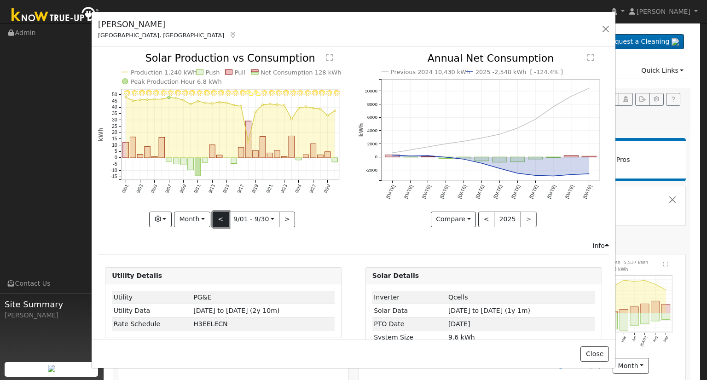
click at [220, 217] on button "<" at bounding box center [221, 220] width 16 height 16
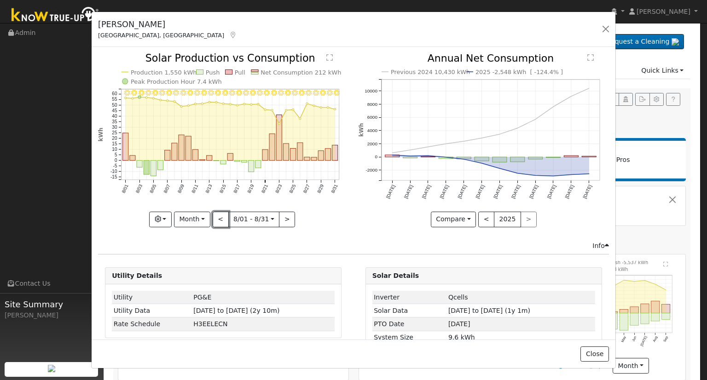
click at [220, 217] on button "<" at bounding box center [221, 220] width 16 height 16
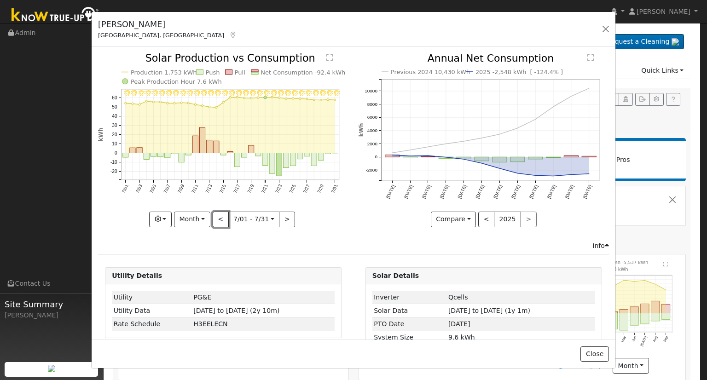
click at [220, 217] on button "<" at bounding box center [221, 220] width 16 height 16
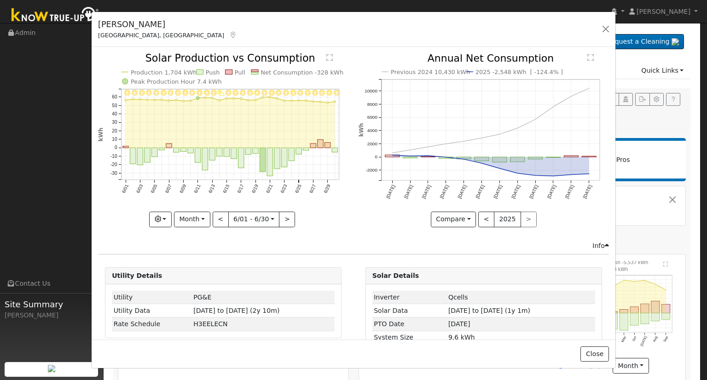
click at [220, 217] on div at bounding box center [223, 139] width 250 height 173
click at [220, 217] on button "<" at bounding box center [221, 220] width 16 height 16
type input "[DATE]"
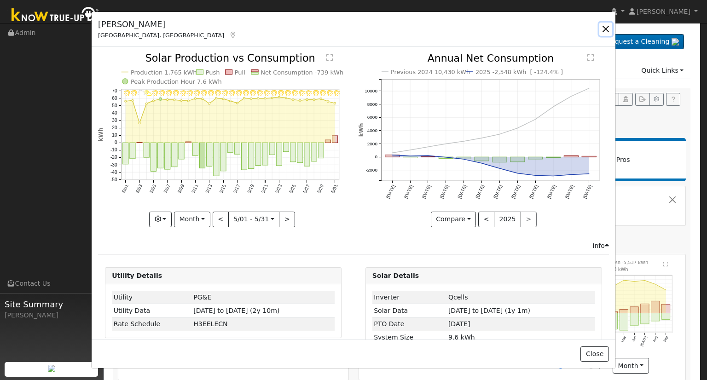
click at [608, 28] on button "button" at bounding box center [605, 29] width 13 height 13
